Goal: Task Accomplishment & Management: Use online tool/utility

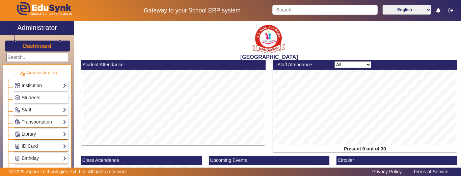
click at [28, 88] on link "Institution" at bounding box center [41, 86] width 52 height 8
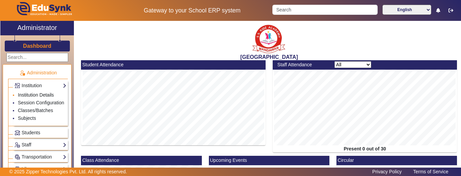
click at [29, 93] on link "Institution Details" at bounding box center [36, 94] width 36 height 5
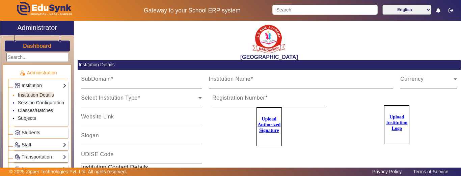
type input "sska"
type input "[GEOGRAPHIC_DATA]"
type input "08110406041"
type input "RJDSA33231"
type input "thesantakidzmdr@gmail.com"
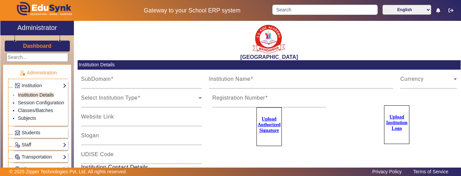
type input "9928895959"
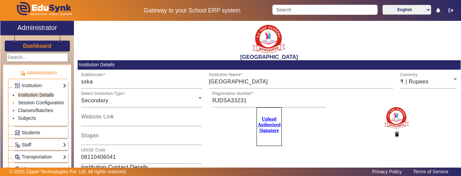
click at [28, 104] on link "Session Configuration" at bounding box center [41, 102] width 46 height 5
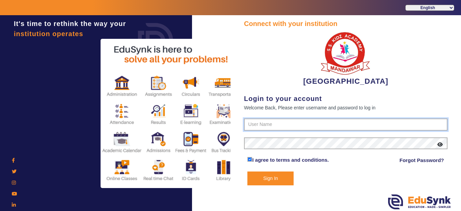
type input "9928895959"
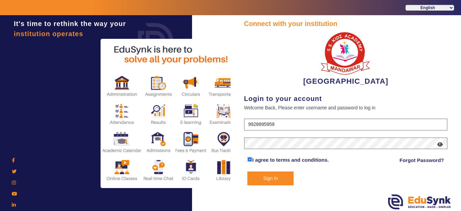
click at [262, 175] on button "Sign In" at bounding box center [270, 178] width 46 height 14
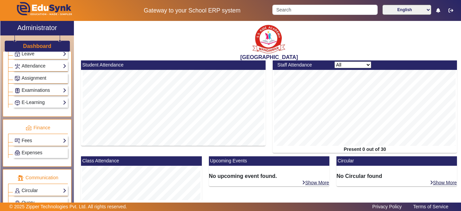
scroll to position [304, 0]
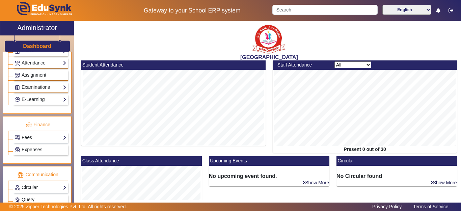
click at [33, 138] on link "Fees" at bounding box center [41, 138] width 52 height 8
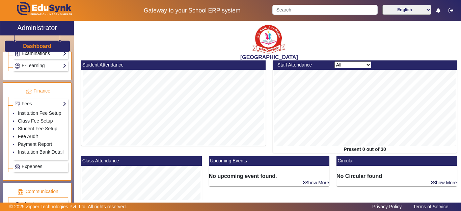
scroll to position [405, 0]
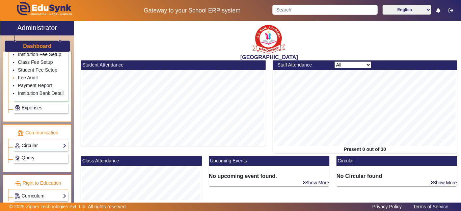
click at [29, 75] on link "Fee Audit" at bounding box center [28, 77] width 20 height 5
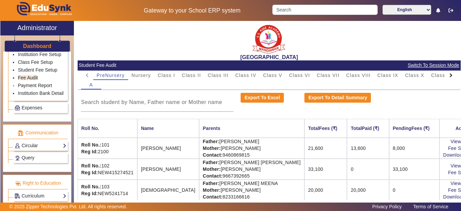
click at [30, 83] on link "Payment Report" at bounding box center [35, 85] width 34 height 5
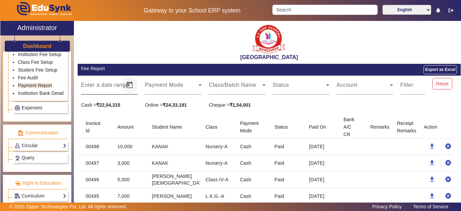
click at [125, 86] on span "Open calendar" at bounding box center [129, 85] width 16 height 16
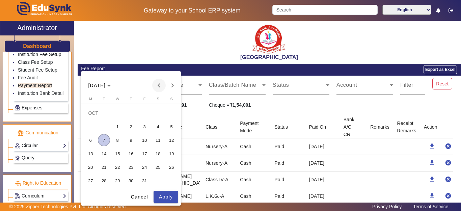
click at [160, 84] on span "Previous month" at bounding box center [158, 85] width 13 height 13
click at [144, 114] on span "1" at bounding box center [144, 113] width 12 height 12
click at [169, 166] on span "31" at bounding box center [171, 167] width 12 height 12
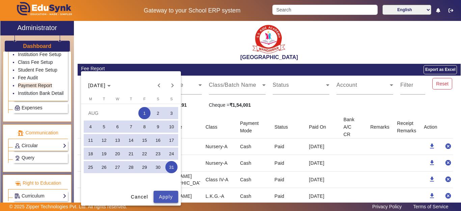
click at [167, 198] on span "Apply" at bounding box center [166, 196] width 14 height 7
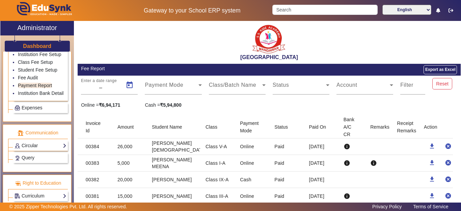
type input "[DATE]"
click at [191, 90] on span at bounding box center [171, 88] width 53 height 8
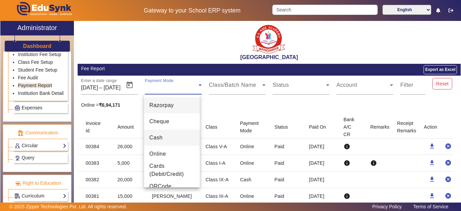
click at [171, 139] on mat-option "Cash" at bounding box center [172, 138] width 56 height 16
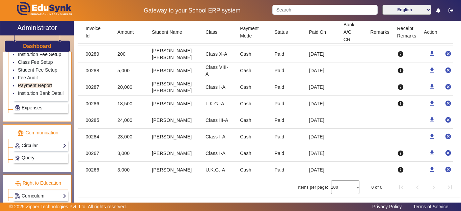
scroll to position [410, 0]
click at [74, 132] on div "Administration Institution Institution Details Session Configuration Classes/Ba…" at bounding box center [37, 131] width 74 height 158
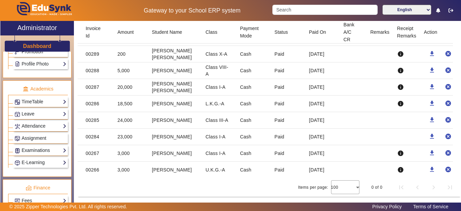
scroll to position [275, 0]
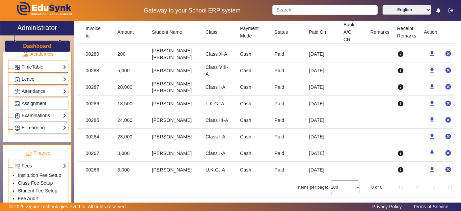
click at [27, 116] on link "Examinations" at bounding box center [41, 116] width 52 height 8
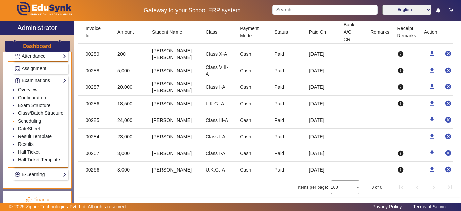
scroll to position [343, 0]
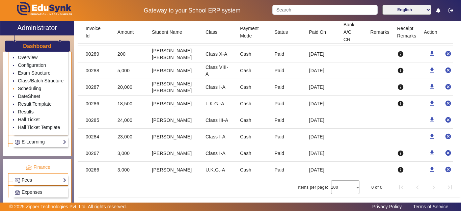
click at [29, 91] on link "Scheduling" at bounding box center [29, 88] width 23 height 5
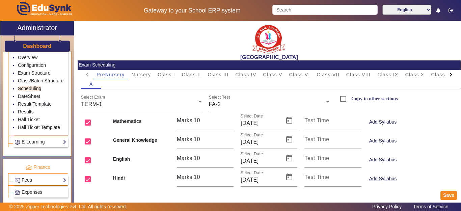
click at [34, 184] on link "Fees" at bounding box center [41, 180] width 52 height 8
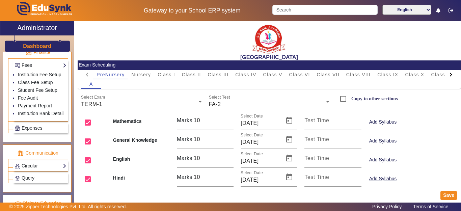
scroll to position [410, 0]
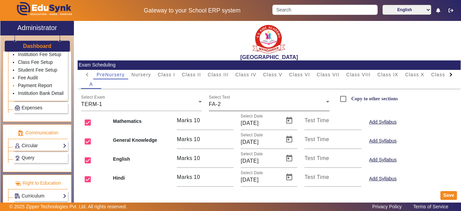
click at [28, 83] on link "Payment Report" at bounding box center [35, 85] width 34 height 5
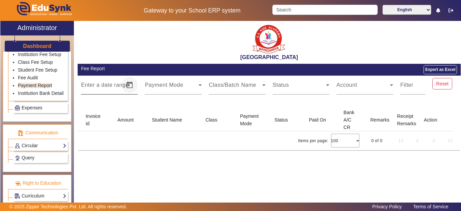
click at [131, 86] on span "Open calendar" at bounding box center [129, 85] width 16 height 16
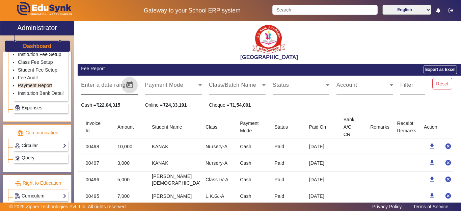
click at [121, 85] on span "Open calendar" at bounding box center [129, 85] width 16 height 16
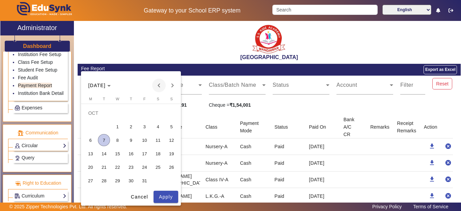
click at [157, 87] on span "Previous month" at bounding box center [158, 85] width 13 height 13
click at [144, 114] on span "1" at bounding box center [144, 113] width 12 height 12
click at [168, 166] on span "31" at bounding box center [171, 167] width 12 height 12
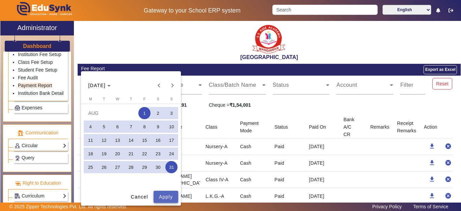
click at [159, 197] on span "Apply" at bounding box center [166, 196] width 14 height 7
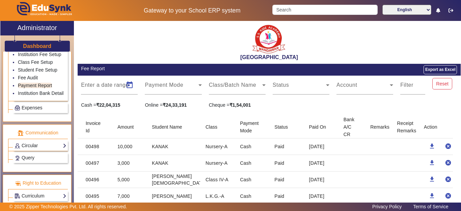
type input "[DATE]"
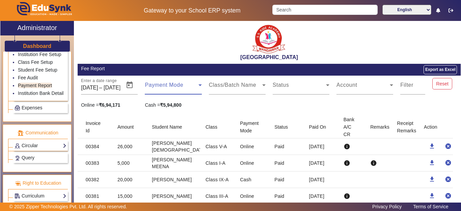
click at [196, 85] on icon at bounding box center [200, 85] width 8 height 8
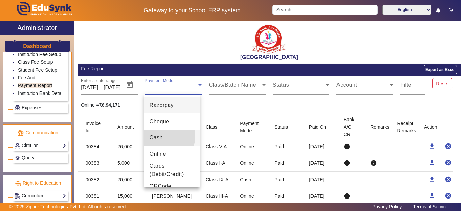
click at [163, 136] on mat-option "Cash" at bounding box center [172, 138] width 56 height 16
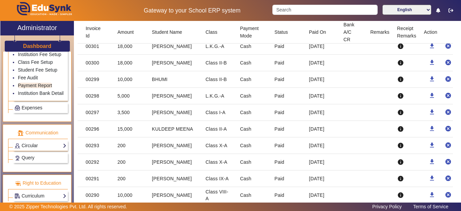
scroll to position [771, 0]
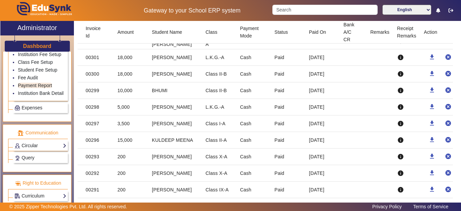
drag, startPoint x: 319, startPoint y: 144, endPoint x: 116, endPoint y: 142, distance: 203.1
click at [114, 142] on mat-row "00296 15,000 KULDEEP MEENA Class II-A Cash Paid [DATE] info download cancel" at bounding box center [269, 140] width 383 height 17
click at [120, 142] on mat-cell "15,000" at bounding box center [129, 140] width 34 height 17
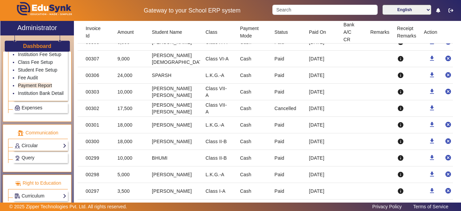
scroll to position [670, 0]
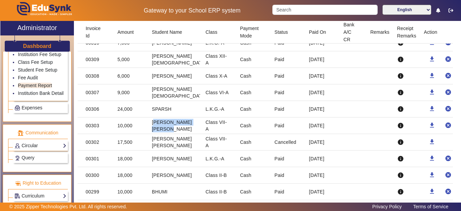
drag, startPoint x: 170, startPoint y: 125, endPoint x: 176, endPoint y: 125, distance: 6.4
click at [176, 125] on mat-cell "[PERSON_NAME] [PERSON_NAME]" at bounding box center [173, 125] width 54 height 17
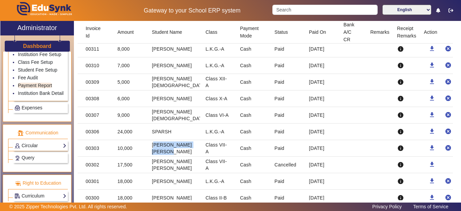
scroll to position [636, 0]
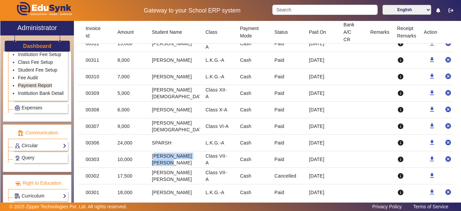
drag, startPoint x: 318, startPoint y: 147, endPoint x: 114, endPoint y: 143, distance: 204.5
click at [114, 143] on mat-row "00306 24,000 SPARSH L.K.G.-A Cash Paid [DATE] info download cancel" at bounding box center [269, 143] width 383 height 17
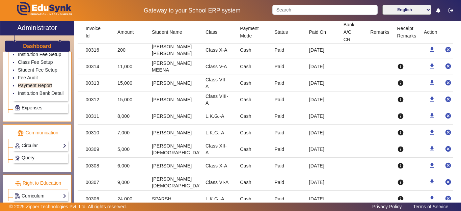
scroll to position [568, 0]
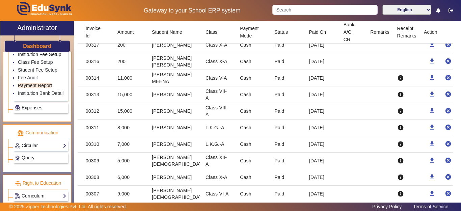
drag, startPoint x: 320, startPoint y: 147, endPoint x: 79, endPoint y: 144, distance: 241.6
click at [79, 143] on mat-row "00310 7,000 [PERSON_NAME] L.K.G.-A Cash Paid [DATE] info download cancel" at bounding box center [269, 144] width 383 height 17
click at [285, 10] on input "Search" at bounding box center [324, 10] width 105 height 10
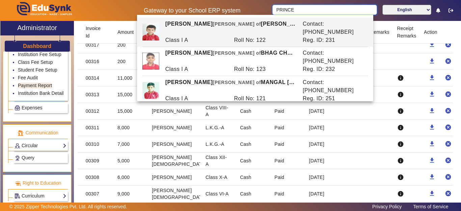
type input "PRINCE"
